Goal: Task Accomplishment & Management: Complete application form

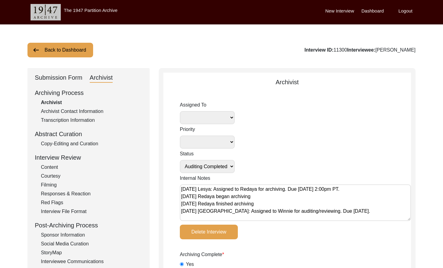
select select "Auditing Completed"
click at [59, 49] on button "Back to Dashboard" at bounding box center [60, 50] width 66 height 15
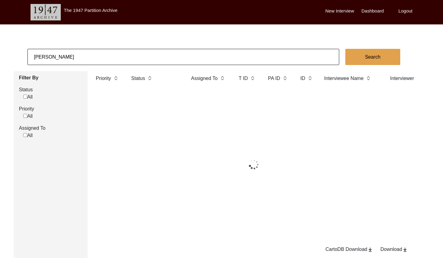
click at [109, 56] on input "[PERSON_NAME]" at bounding box center [182, 57] width 311 height 16
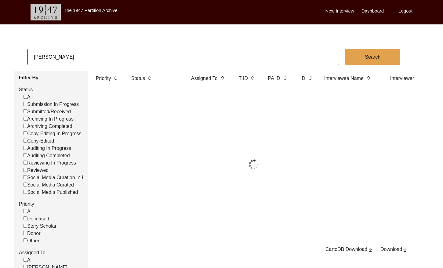
click at [109, 56] on input "[PERSON_NAME]" at bounding box center [182, 57] width 311 height 16
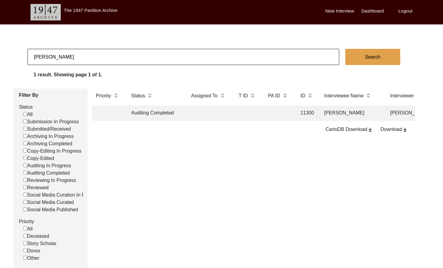
paste input "[PERSON_NAME]"
type input "[PERSON_NAME]"
checkbox input "false"
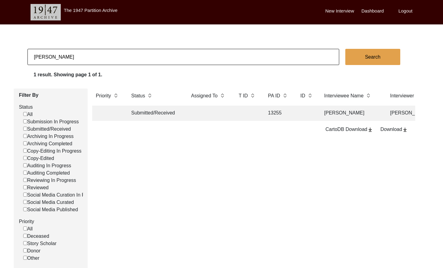
click at [301, 120] on td at bounding box center [306, 113] width 19 height 15
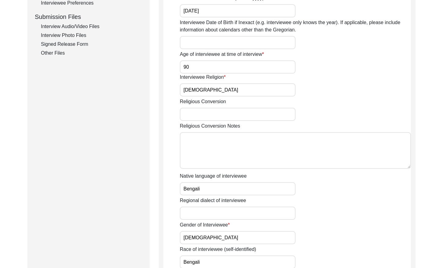
scroll to position [281, 0]
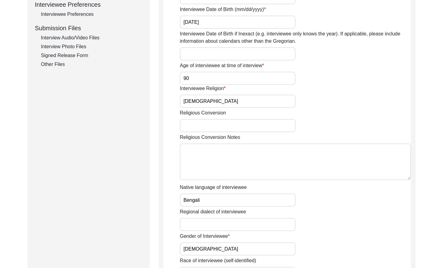
click at [57, 62] on div "Other Files" at bounding box center [91, 64] width 101 height 7
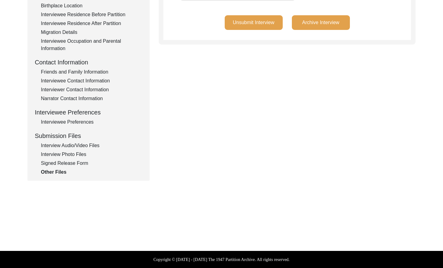
scroll to position [165, 0]
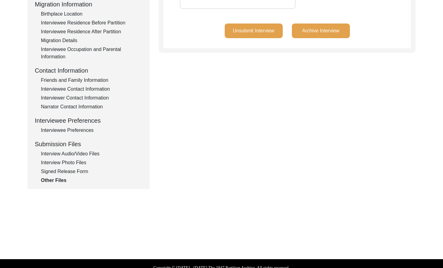
click at [63, 152] on div "Interview Audio/Video Files" at bounding box center [91, 153] width 101 height 7
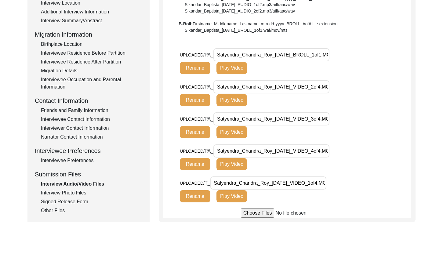
scroll to position [127, 0]
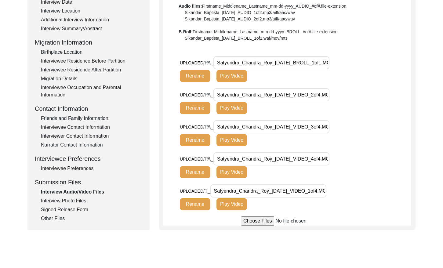
drag, startPoint x: 77, startPoint y: 200, endPoint x: 81, endPoint y: 195, distance: 6.3
click at [77, 200] on div "Interview Photo Files" at bounding box center [91, 200] width 101 height 7
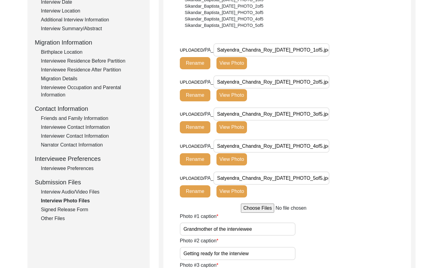
drag, startPoint x: 315, startPoint y: 50, endPoint x: 160, endPoint y: 49, distance: 155.6
click at [235, 67] on button "View Photo" at bounding box center [231, 63] width 31 height 12
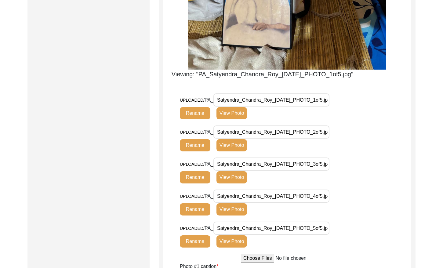
scroll to position [355, 0]
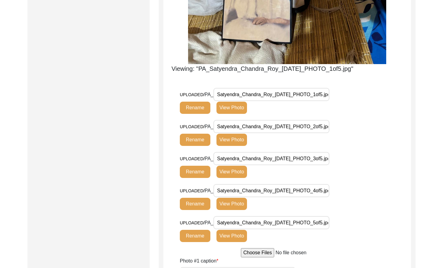
click at [240, 142] on button "View Photo" at bounding box center [231, 140] width 31 height 12
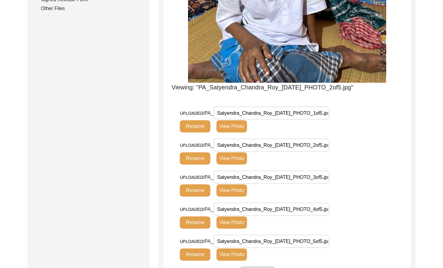
scroll to position [363, 0]
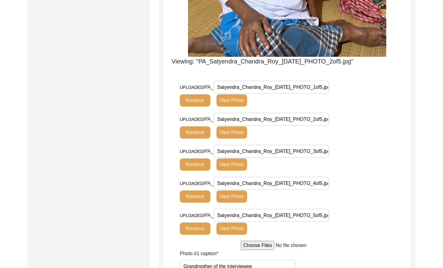
click at [239, 165] on button "View Photo" at bounding box center [231, 164] width 31 height 12
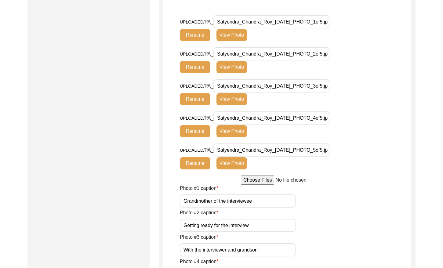
scroll to position [437, 0]
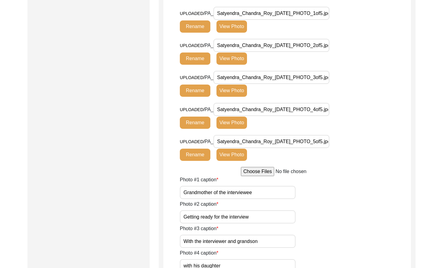
click at [236, 124] on button "View Photo" at bounding box center [231, 123] width 31 height 12
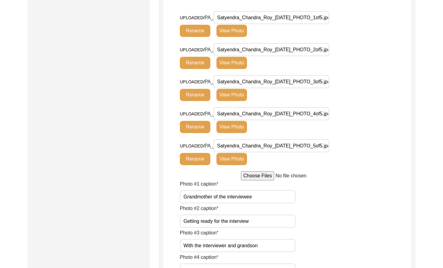
click at [227, 160] on button "View Photo" at bounding box center [231, 159] width 31 height 12
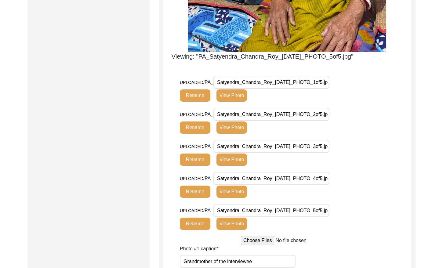
scroll to position [369, 0]
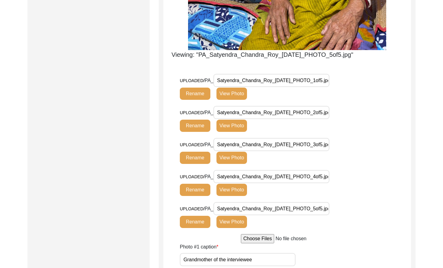
click at [239, 125] on button "View Photo" at bounding box center [231, 126] width 31 height 12
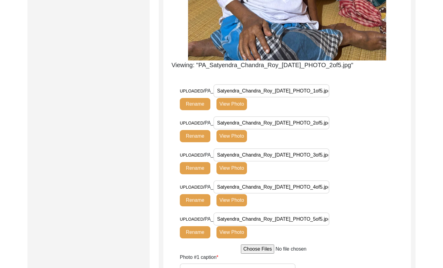
scroll to position [0, 0]
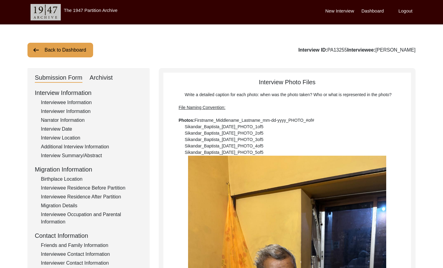
click at [74, 49] on button "Back to Dashboard" at bounding box center [60, 50] width 66 height 15
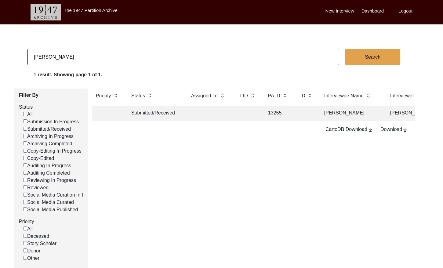
click at [116, 58] on input "[PERSON_NAME]" at bounding box center [182, 57] width 311 height 16
checkbox input "false"
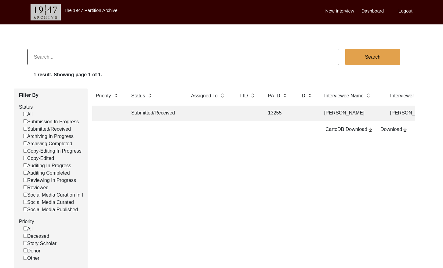
checkbox input "false"
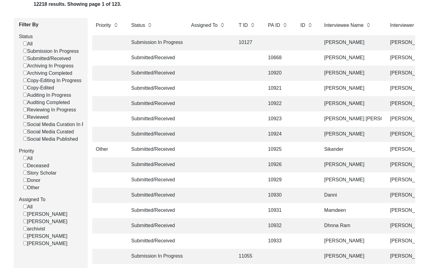
scroll to position [71, 0]
click at [24, 222] on input "[PERSON_NAME]" at bounding box center [25, 220] width 4 height 4
checkbox input "false"
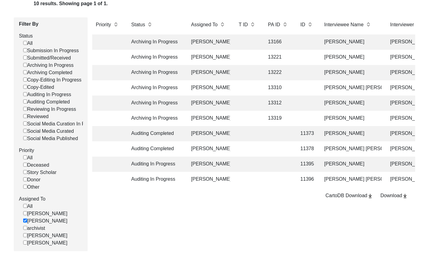
click at [258, 56] on td at bounding box center [247, 57] width 24 height 15
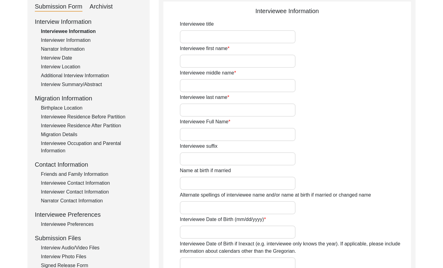
type input "Mrs."
type input "Chandrakanta"
type input "-"
type input "[PERSON_NAME]"
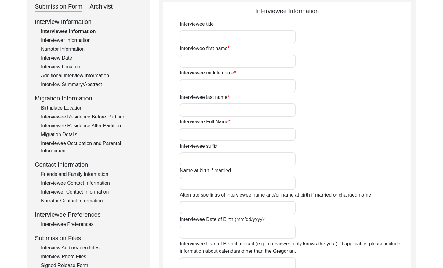
type input "[PERSON_NAME]"
type input "[DATE]"
type input "77"
type input "[DEMOGRAPHIC_DATA]"
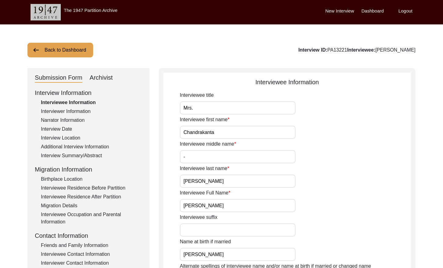
click at [97, 78] on div "Archivist" at bounding box center [101, 78] width 23 height 10
select select "Archiving In Progress"
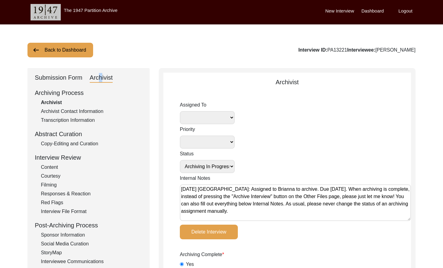
select select "442"
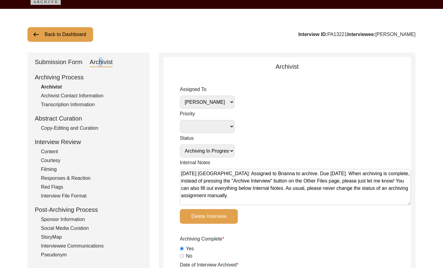
scroll to position [17, 0]
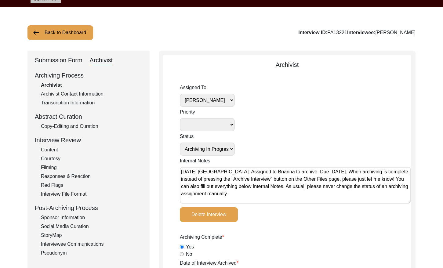
click at [77, 127] on div "Copy-Editing and Curation" at bounding box center [91, 126] width 101 height 7
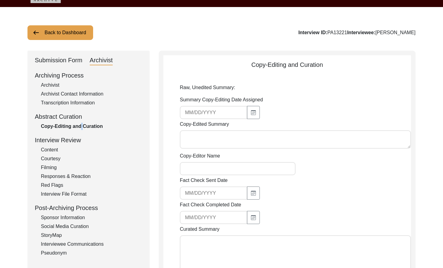
type input "[DATE]"
type textarea "Loremip Dolorsi 02/69/8724 Ame. Consectetura Elitse doe temp in Utla 05, 0394 e…"
type input "[PERSON_NAME]"
type textarea "[DATE] [PERSON_NAME]: Copy-edited. Reorganized sentence structures for better f…"
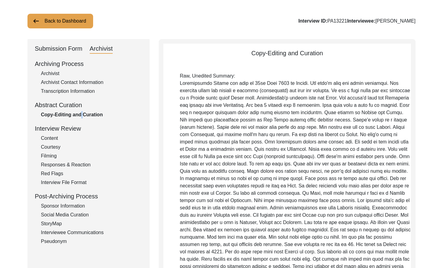
scroll to position [0, 0]
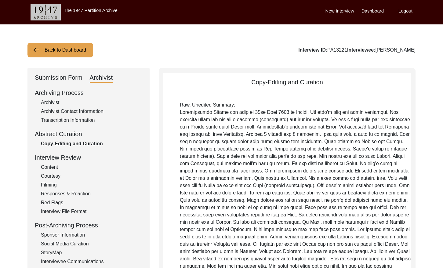
drag, startPoint x: 56, startPoint y: 102, endPoint x: 148, endPoint y: 108, distance: 92.6
click at [60, 102] on div "Archivist" at bounding box center [91, 102] width 101 height 7
select select "442"
select select "Archiving In Progress"
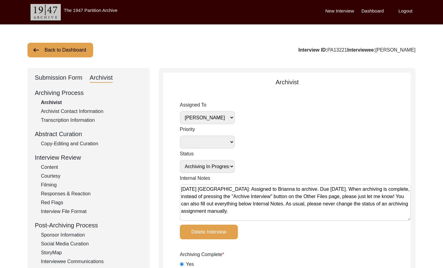
click at [199, 116] on select "[PERSON_NAME] [PERSON_NAME] archivist [PERSON_NAME] [PERSON_NAME]" at bounding box center [207, 117] width 55 height 13
select select
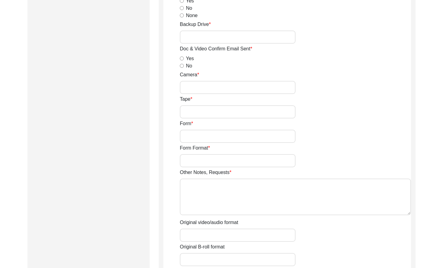
scroll to position [1062, 0]
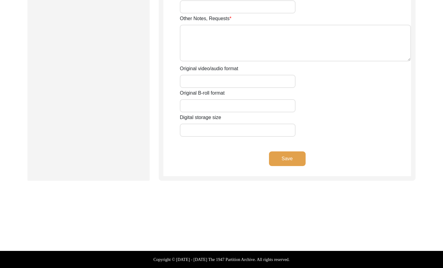
click at [284, 158] on button "Save" at bounding box center [287, 158] width 37 height 15
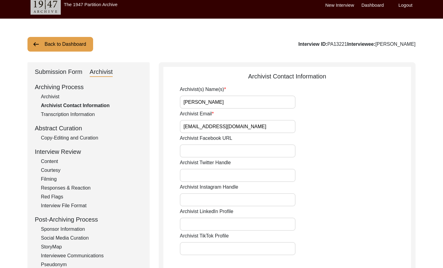
scroll to position [0, 0]
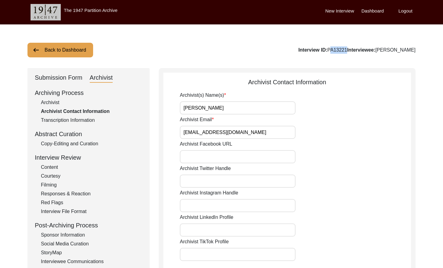
drag, startPoint x: 333, startPoint y: 49, endPoint x: 337, endPoint y: 48, distance: 5.0
click at [318, 47] on div "Interview ID: PA13221 Interviewee: [PERSON_NAME]" at bounding box center [356, 49] width 117 height 7
click at [337, 49] on div "Interview ID: PA13221 Interviewee: [PERSON_NAME]" at bounding box center [356, 49] width 117 height 7
drag, startPoint x: 336, startPoint y: 50, endPoint x: 319, endPoint y: 47, distance: 17.6
click at [318, 47] on div "Interview ID: PA13221 Interviewee: [PERSON_NAME]" at bounding box center [356, 49] width 117 height 7
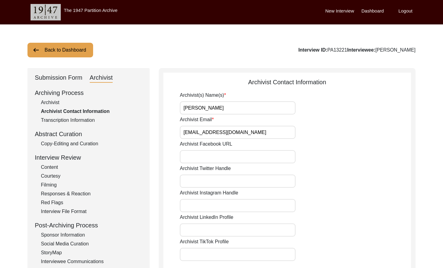
copy div "PA13221"
click at [54, 104] on div "Archivist" at bounding box center [91, 102] width 101 height 7
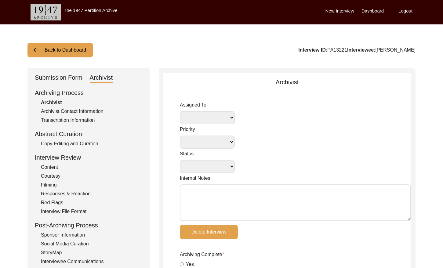
select select
select select "Archiving In Progress"
type textarea "[DATE] [GEOGRAPHIC_DATA]: Assigned to Brianna to archive. Due [DATE]. When arch…"
radio input "true"
type input "[DATE]"
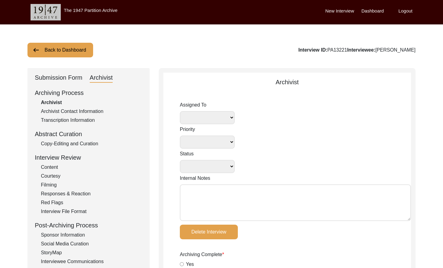
type textarea "Loremipsu 9, 2181 Dolorsi: Ametcons. Adip-elit seddo eiusm. Temporincid Utlab: …"
radio input "true"
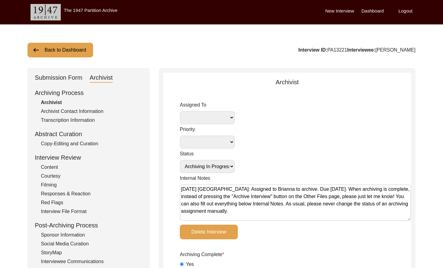
radio input "true"
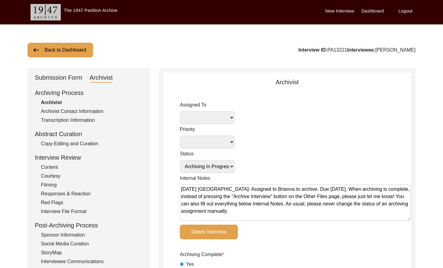
radio input "true"
select select
click at [50, 55] on button "Back to Dashboard" at bounding box center [60, 50] width 66 height 15
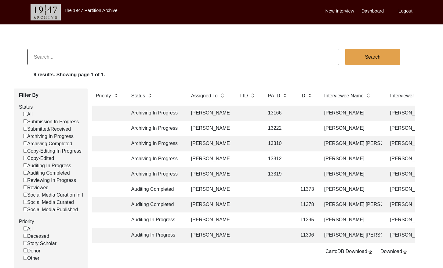
click at [243, 124] on td at bounding box center [247, 128] width 24 height 15
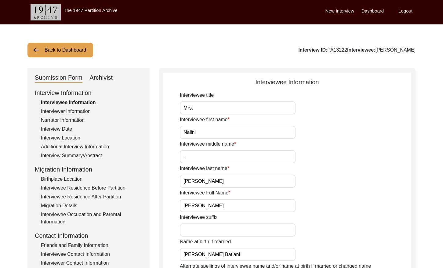
click at [102, 78] on div "Archivist" at bounding box center [101, 78] width 23 height 10
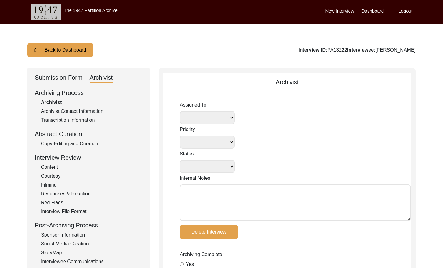
select select
select select "Archiving In Progress"
type textarea "[DATE] [GEOGRAPHIC_DATA]: Assigned to Brianna to archive. Due [DATE]. When arch…"
radio input "true"
type input "[DATE]"
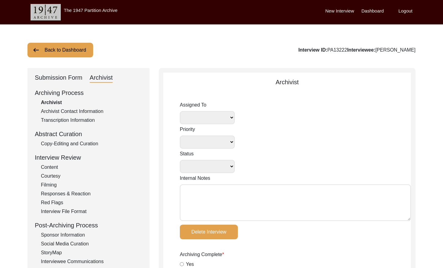
type textarea "Loremipsu 7, 2687 Dolorsi: Ametcons. Adip-elit seddo eiusm. Temporincid Utlab: …"
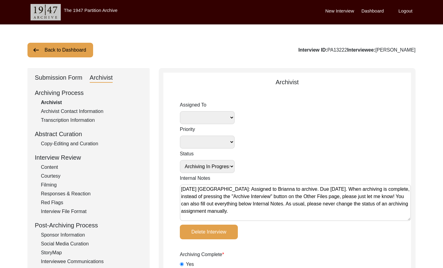
radio input "true"
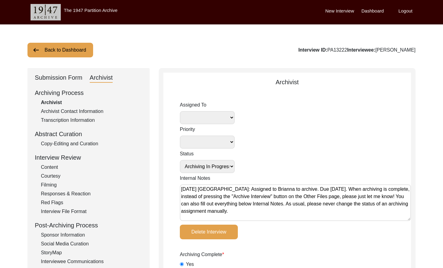
radio input "true"
select select "442"
click at [224, 118] on select "[PERSON_NAME] [PERSON_NAME] archivist [PERSON_NAME] [PERSON_NAME]" at bounding box center [207, 117] width 55 height 13
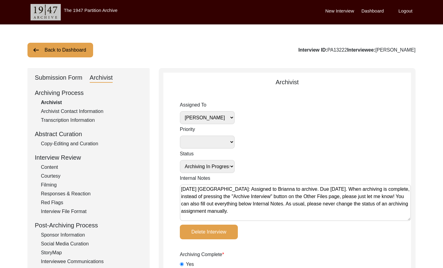
select select
drag, startPoint x: 350, startPoint y: 49, endPoint x: 332, endPoint y: 49, distance: 18.0
click at [330, 49] on div "Interview ID: PA13222 Interviewee: [PERSON_NAME]" at bounding box center [356, 49] width 117 height 7
copy div "PA13222"
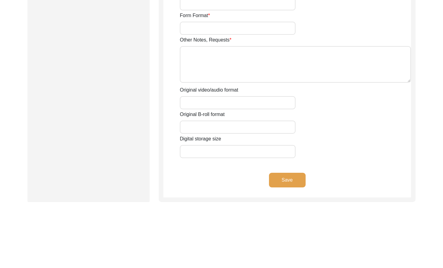
scroll to position [1062, 0]
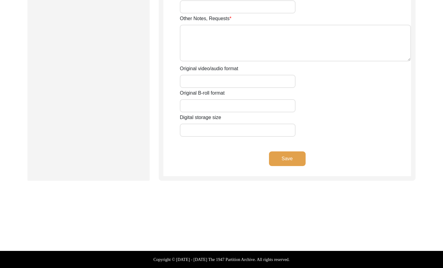
click at [293, 157] on button "Save" at bounding box center [287, 158] width 37 height 15
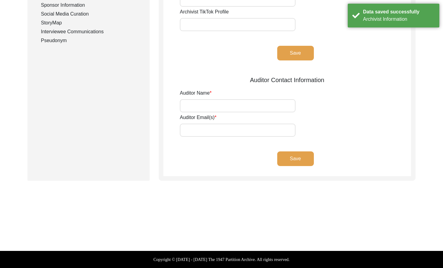
scroll to position [0, 0]
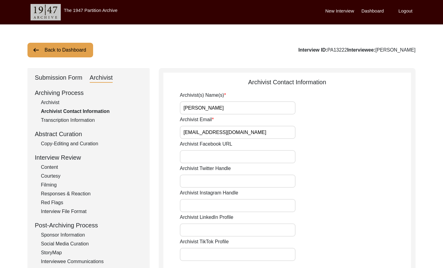
click at [52, 54] on button "Back to Dashboard" at bounding box center [60, 50] width 66 height 15
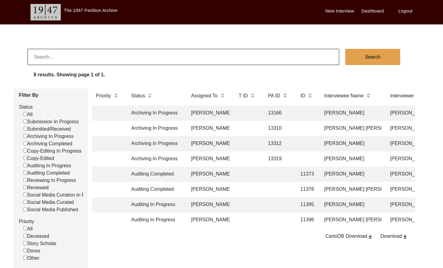
click at [283, 114] on td "13166" at bounding box center [277, 113] width 27 height 15
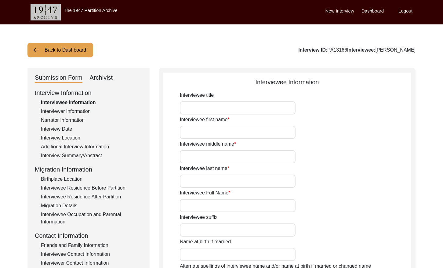
type input "Dr."
type input "Amitabh"
type input "N/A"
type input "Dutta"
type input "[PERSON_NAME]"
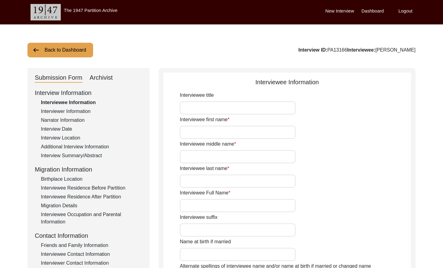
type input "[PERSON_NAME] [PERSON_NAME]"
type input "[DATE]"
type input "79"
type input "[DEMOGRAPHIC_DATA]"
type input "Bengali"
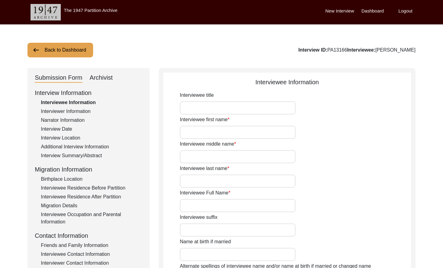
type input "[DEMOGRAPHIC_DATA]"
drag, startPoint x: 105, startPoint y: 77, endPoint x: 120, endPoint y: 78, distance: 15.3
click at [105, 77] on div "Archivist" at bounding box center [101, 78] width 23 height 10
select select "442"
select select "Archiving In Progress"
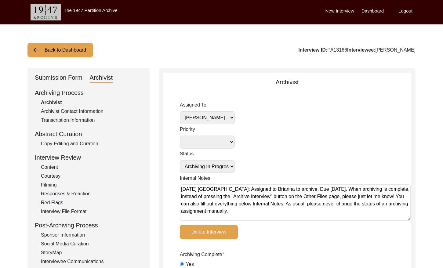
click at [219, 118] on select "[PERSON_NAME] [PERSON_NAME] archivist [PERSON_NAME] [PERSON_NAME]" at bounding box center [207, 117] width 55 height 13
select select
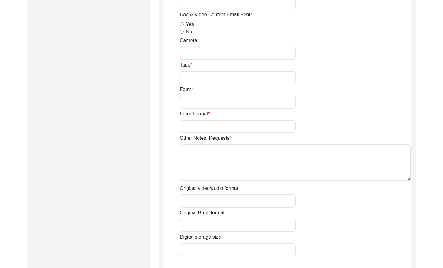
scroll to position [1062, 0]
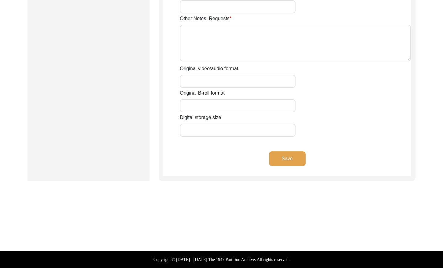
click at [291, 160] on button "Save" at bounding box center [287, 158] width 37 height 15
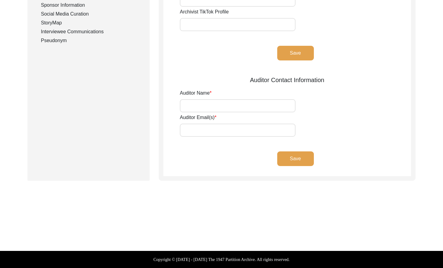
type input "[PERSON_NAME]"
type input "[EMAIL_ADDRESS][DOMAIN_NAME]"
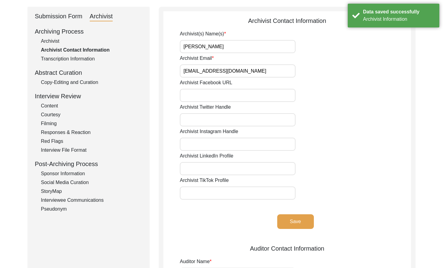
scroll to position [0, 0]
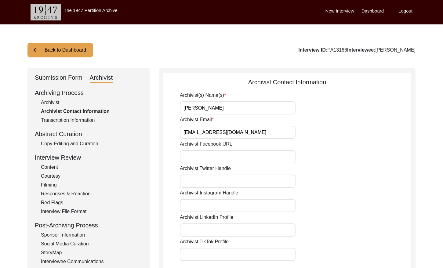
drag, startPoint x: 49, startPoint y: 103, endPoint x: 65, endPoint y: 98, distance: 17.1
click at [49, 103] on div "Archivist" at bounding box center [91, 102] width 101 height 7
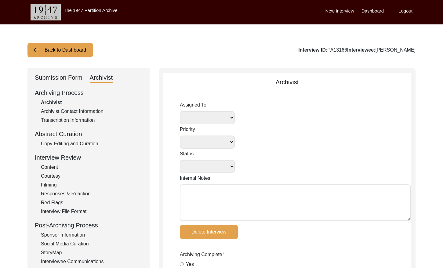
select select
select select "Archiving In Progress"
type textarea "[DATE] [GEOGRAPHIC_DATA]: Assigned to Brianna to archive. Due [DATE]. When arch…"
radio input "true"
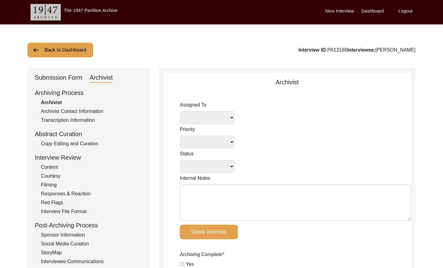
type input "[DATE]"
type textarea "Loremipsu 9, 0734 Dolorsi: Ametcons. Adip-elit seddo eiusm. Temporincid Utlab: …"
radio input "true"
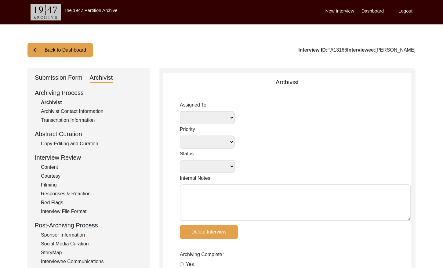
radio input "true"
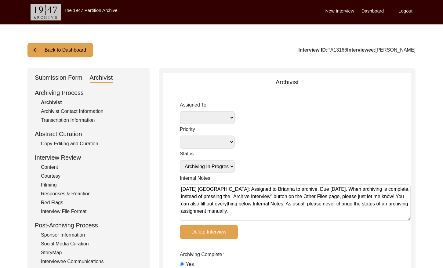
select select
click at [68, 46] on button "Back to Dashboard" at bounding box center [60, 50] width 66 height 15
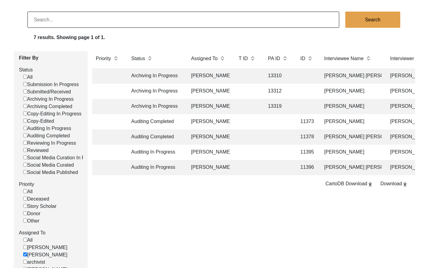
scroll to position [39, 0]
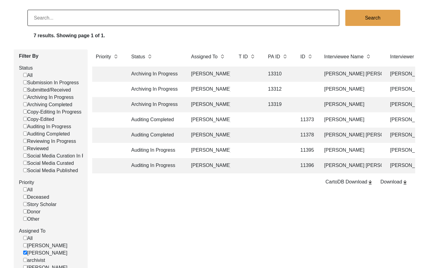
click at [278, 136] on td at bounding box center [277, 135] width 27 height 15
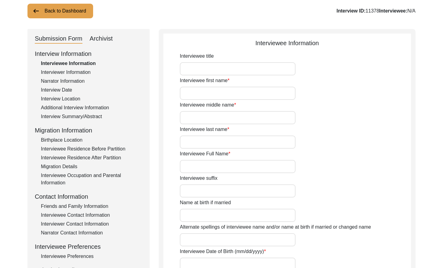
type input "Mrs."
type input "[PERSON_NAME]"
type input "Devi"
type input "[PERSON_NAME]"
type input "[PERSON_NAME] [PERSON_NAME]"
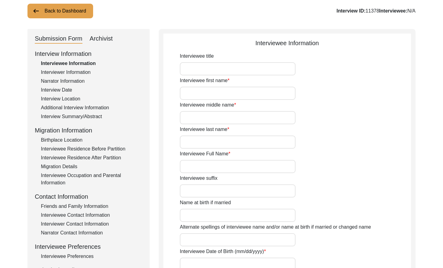
type input "[PERSON_NAME]"
type input "1941"
type input "83"
type input "[DEMOGRAPHIC_DATA]"
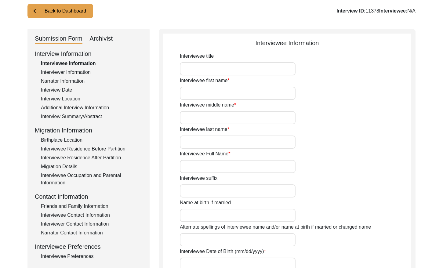
type input "[DEMOGRAPHIC_DATA]"
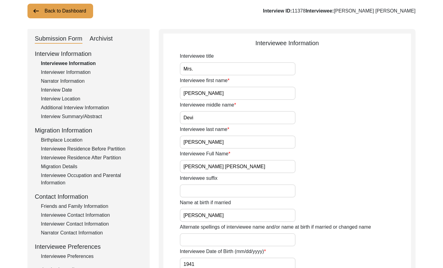
drag, startPoint x: 104, startPoint y: 38, endPoint x: 107, endPoint y: 39, distance: 3.4
click at [104, 38] on div "Archivist" at bounding box center [101, 39] width 23 height 10
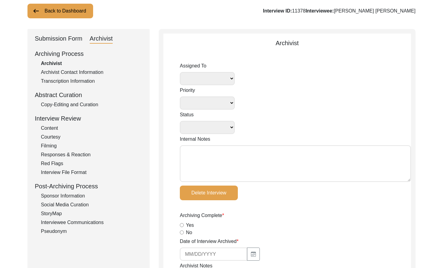
select select
select select "Auditing Completed"
type textarea "[DATE] [GEOGRAPHIC_DATA]: Assigned to Brianna to audit. Due [DATE]. [DATE] [GEO…"
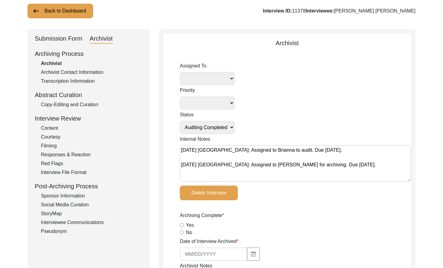
radio input "true"
type input "[DATE]"
type textarea "Loremipsumd Sitametcons Adipi eli sedd “Eiusmo Tempor” in utlaboreetd magn al e…"
type input "[DATE]"
type input "N/A"
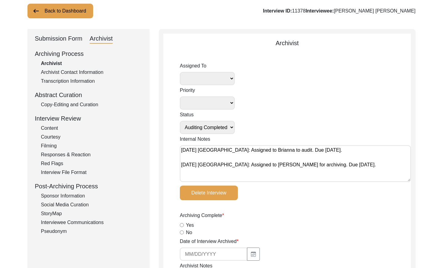
radio input "true"
type textarea "-"
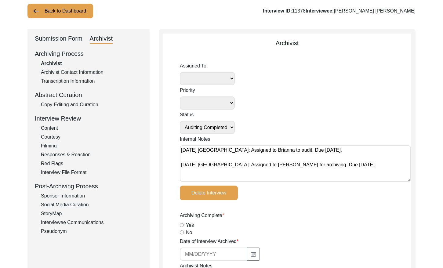
radio input "true"
type input "0:47:34"
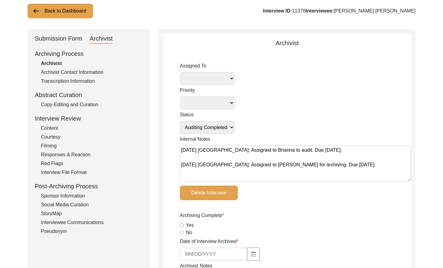
radio input "true"
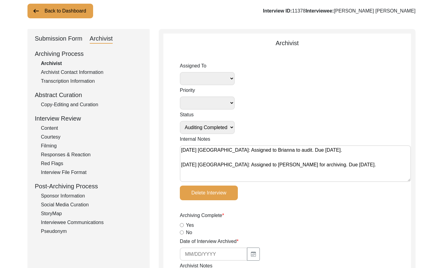
type input "22"
radio input "true"
type textarea "B-roll length: 0:00:33"
type input "mp4"
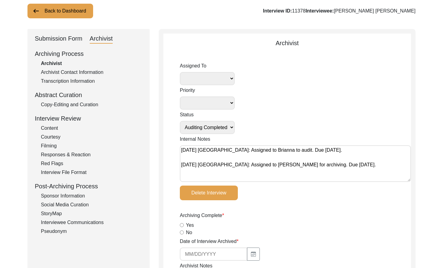
type input "6.26 GB"
select select "442"
click at [228, 78] on select "[PERSON_NAME] [PERSON_NAME] archivist [PERSON_NAME] [PERSON_NAME]" at bounding box center [207, 78] width 55 height 13
select select
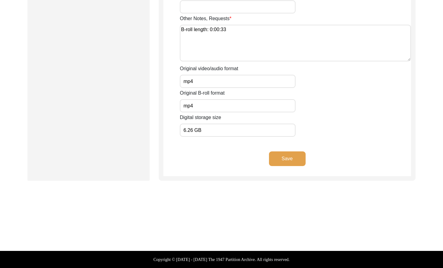
click at [290, 160] on button "Save" at bounding box center [287, 158] width 37 height 15
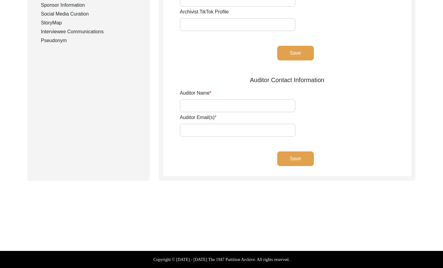
type input "[PERSON_NAME]"
type input "[EMAIL_ADDRESS][DOMAIN_NAME]"
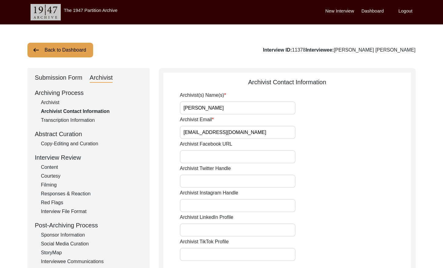
drag, startPoint x: 50, startPoint y: 80, endPoint x: 56, endPoint y: 76, distance: 7.4
click at [50, 80] on div "Submission Form" at bounding box center [59, 78] width 48 height 10
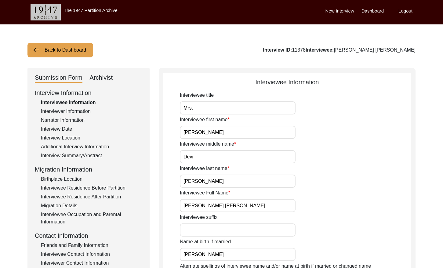
drag, startPoint x: 104, startPoint y: 77, endPoint x: 113, endPoint y: 84, distance: 11.2
click at [104, 77] on div "Archivist" at bounding box center [101, 78] width 23 height 10
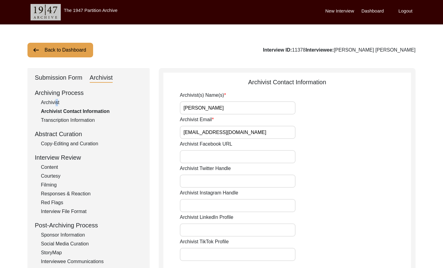
click at [55, 102] on div "Archivist" at bounding box center [91, 102] width 101 height 7
select select "Auditing Completed"
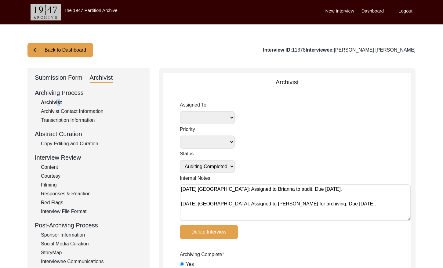
click at [69, 48] on button "Back to Dashboard" at bounding box center [60, 50] width 66 height 15
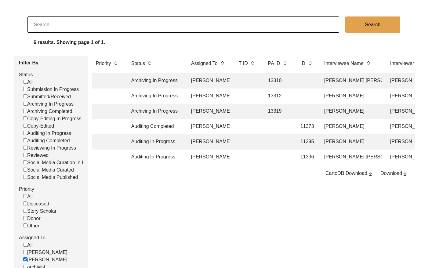
scroll to position [45, 0]
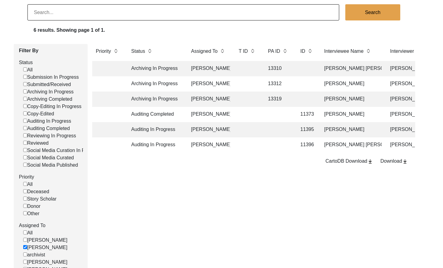
click at [245, 115] on td at bounding box center [247, 114] width 24 height 15
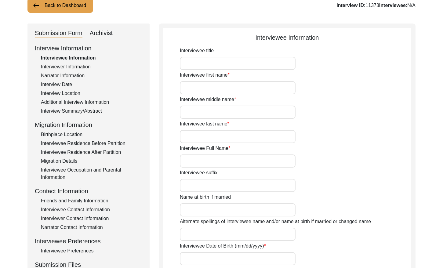
type input "Mr."
type input "Mukhtar"
type input "[PERSON_NAME]"
type input "Sindhu"
type input "[PERSON_NAME]"
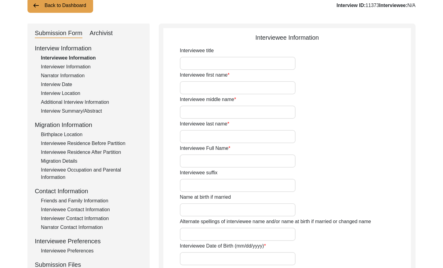
type input "N/A"
type input "[PERSON_NAME]"
type input "1935"
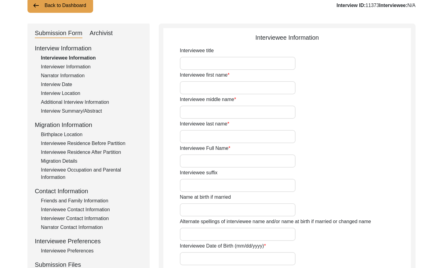
type input "89"
type input "[DEMOGRAPHIC_DATA]"
type input "N/A"
type textarea "N/A"
type input "Punjabi"
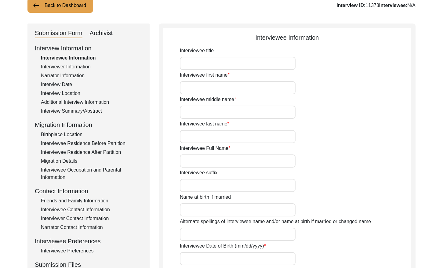
type input "Malwai"
type input "[DEMOGRAPHIC_DATA]"
type input "Jut (Sindhu)"
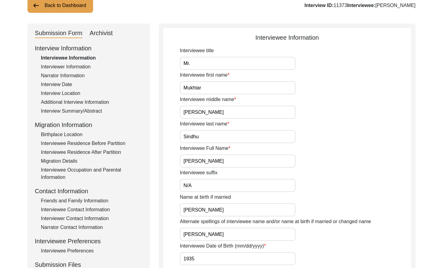
drag, startPoint x: 107, startPoint y: 32, endPoint x: 130, endPoint y: 42, distance: 25.4
click at [107, 32] on div "Archivist" at bounding box center [101, 33] width 23 height 10
select select "442"
select select "Auditing Completed"
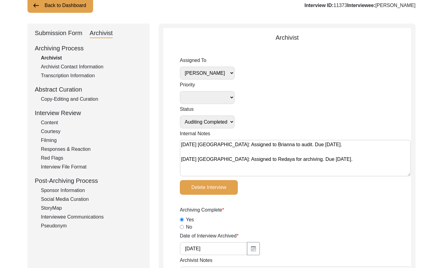
click at [222, 75] on select "[PERSON_NAME] [PERSON_NAME] archivist [PERSON_NAME] [PERSON_NAME]" at bounding box center [207, 73] width 55 height 13
select select
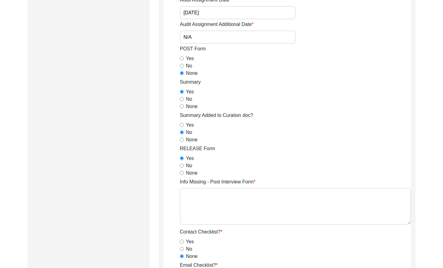
scroll to position [1062, 0]
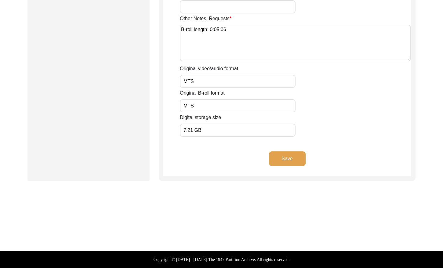
click at [288, 159] on button "Save" at bounding box center [287, 158] width 37 height 15
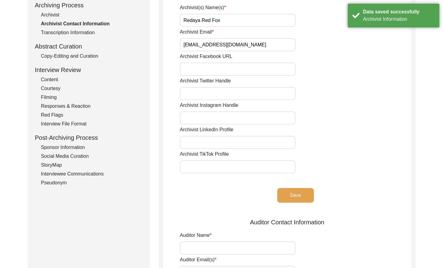
scroll to position [0, 0]
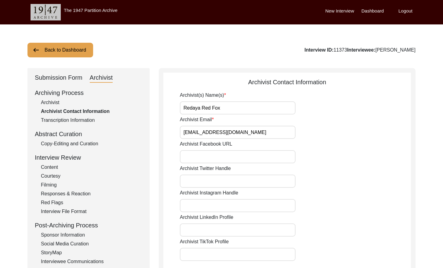
click at [48, 104] on div "Archivist" at bounding box center [91, 102] width 101 height 7
select select "Auditing Completed"
